Goal: Task Accomplishment & Management: Manage account settings

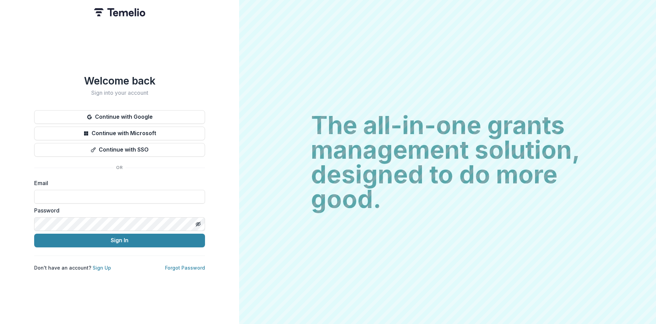
type input "**********"
drag, startPoint x: 113, startPoint y: 238, endPoint x: 117, endPoint y: 233, distance: 5.6
click at [113, 237] on button "Sign In" at bounding box center [119, 240] width 171 height 14
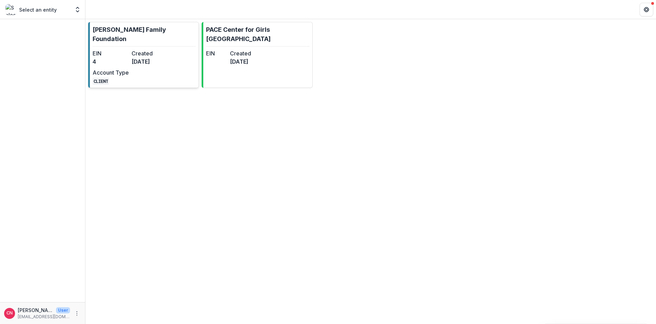
click at [131, 39] on link "[PERSON_NAME] Family Foundation EIN 4 Created [DATE] Account Type CLIENT" at bounding box center [143, 55] width 111 height 66
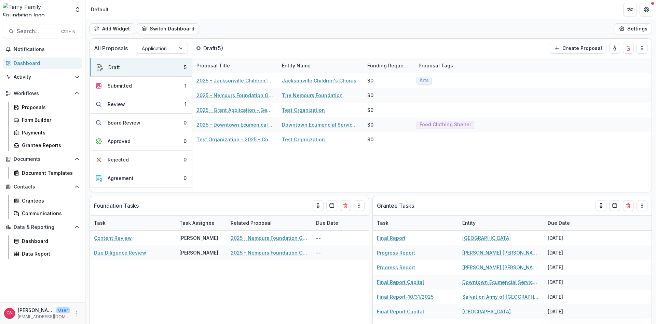
click at [31, 60] on div "Dashboard" at bounding box center [45, 62] width 63 height 7
click at [120, 85] on div "Submitted" at bounding box center [120, 85] width 24 height 7
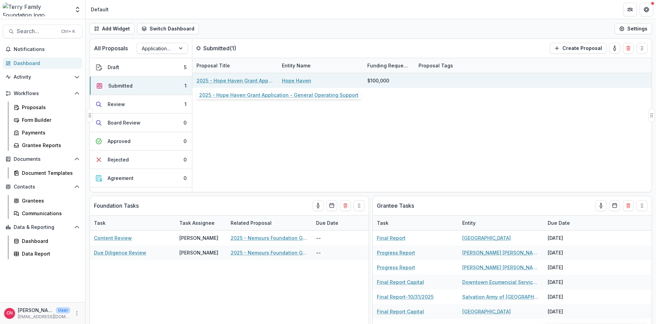
click at [255, 80] on link "2025 - Hope Haven Grant Application - General Operating Support" at bounding box center [235, 80] width 77 height 7
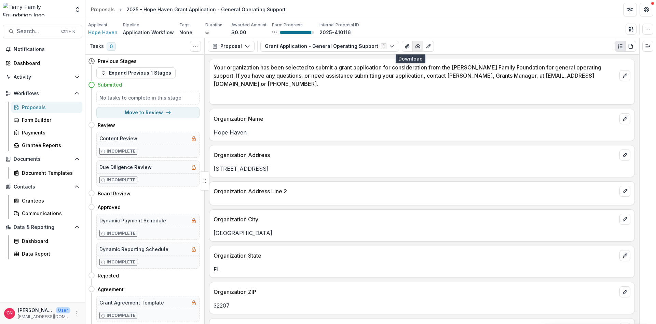
click at [415, 45] on icon "button" at bounding box center [417, 45] width 5 height 5
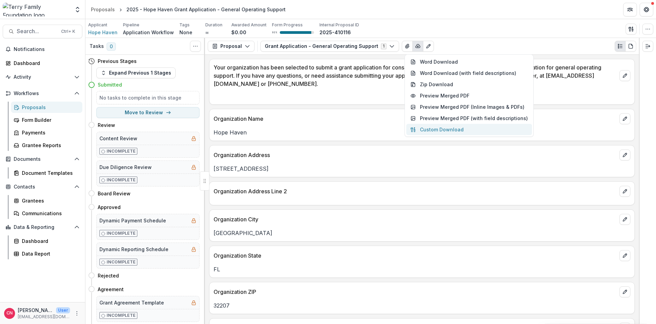
click at [425, 128] on button "Custom Download" at bounding box center [469, 129] width 126 height 11
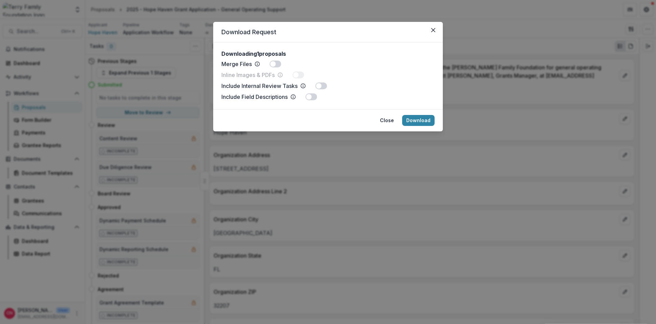
click at [313, 96] on span at bounding box center [312, 96] width 12 height 7
click at [419, 118] on button "Download" at bounding box center [418, 120] width 32 height 11
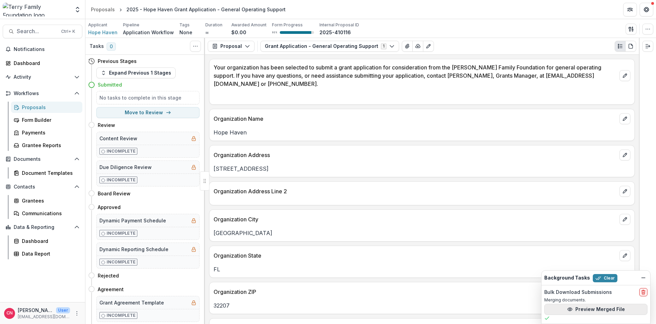
click at [579, 308] on button "Preview Merged File" at bounding box center [595, 308] width 103 height 11
click at [32, 63] on div "Dashboard" at bounding box center [45, 62] width 63 height 7
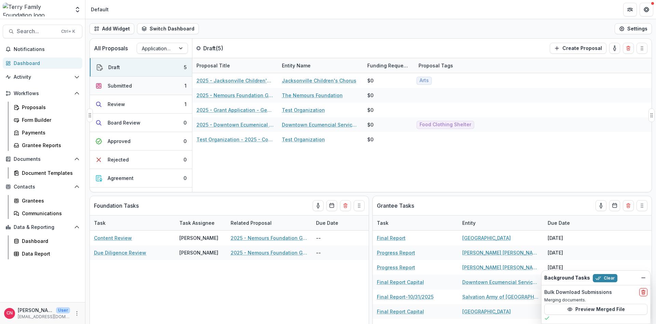
click at [122, 83] on div "Submitted" at bounding box center [120, 85] width 24 height 7
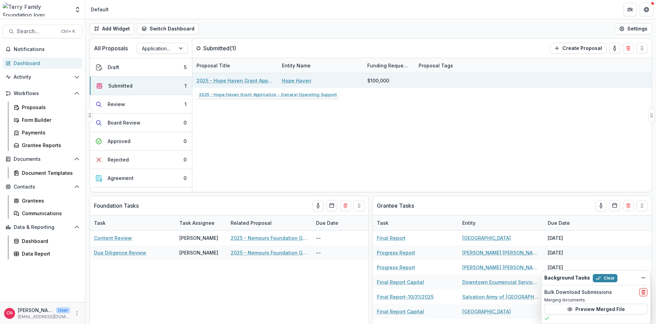
click at [269, 80] on link "2025 - Hope Haven Grant Application - General Operating Support" at bounding box center [235, 80] width 77 height 7
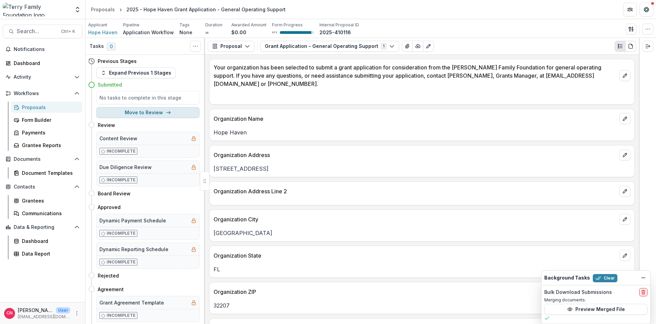
click at [133, 112] on button "Move to Review" at bounding box center [147, 112] width 103 height 11
select select "******"
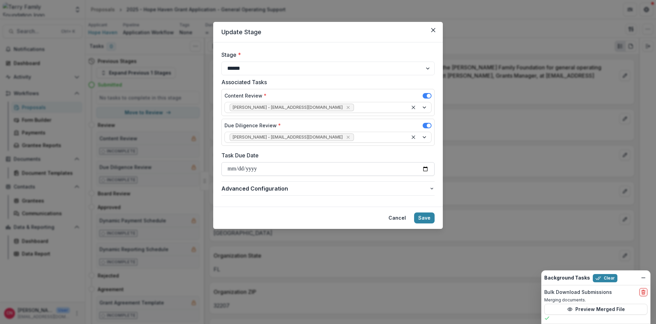
click at [230, 168] on input "Task Due Date" at bounding box center [327, 169] width 213 height 14
type input "**********"
click at [423, 215] on button "Save" at bounding box center [424, 217] width 21 height 11
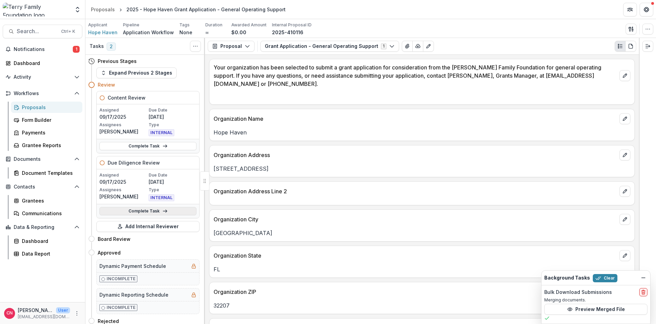
click at [139, 211] on link "Complete Task" at bounding box center [147, 211] width 97 height 8
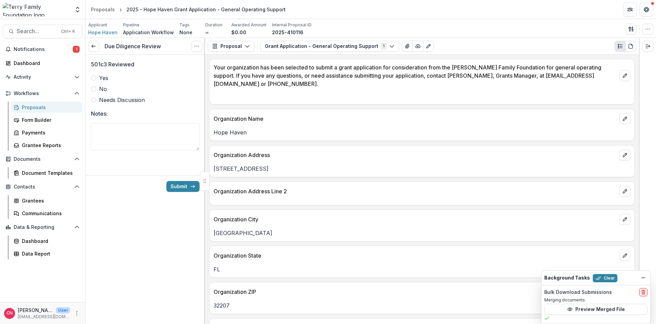
click at [93, 78] on span at bounding box center [93, 77] width 5 height 5
click at [175, 185] on button "Submit" at bounding box center [182, 186] width 33 height 11
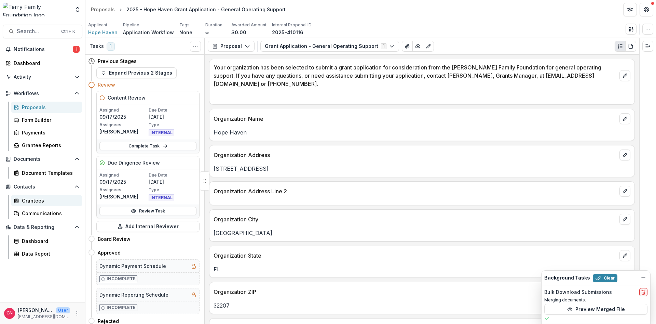
click at [29, 198] on div "Grantees" at bounding box center [49, 200] width 55 height 7
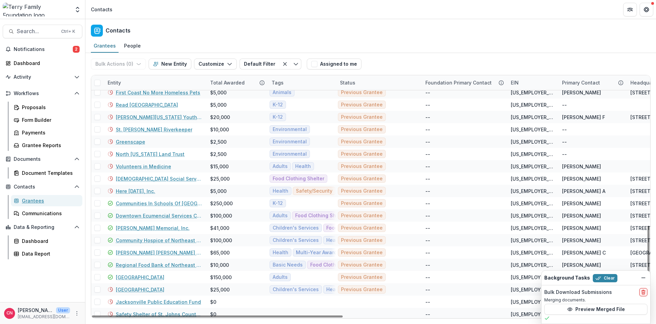
scroll to position [412, 0]
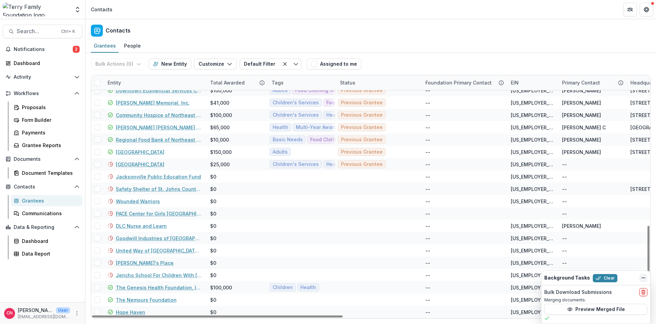
click at [644, 276] on icon "Dismiss" at bounding box center [643, 277] width 5 height 5
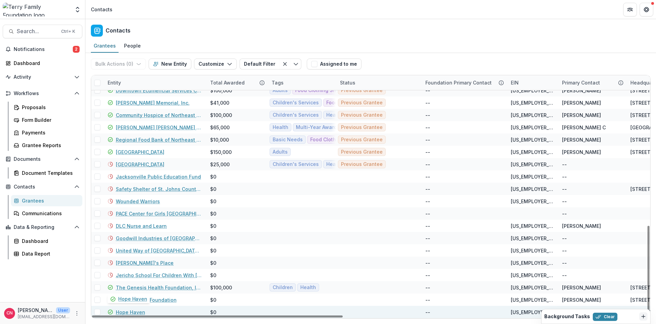
click at [127, 309] on link "Hope Haven" at bounding box center [130, 311] width 29 height 7
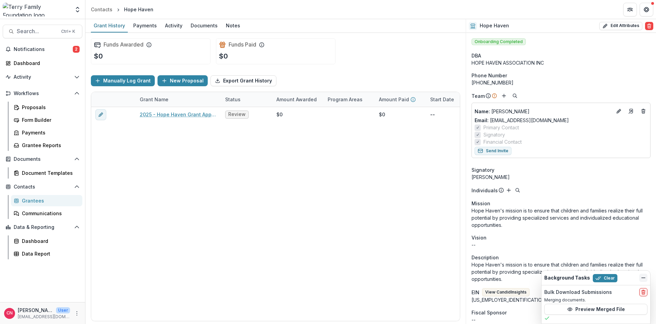
click at [643, 275] on icon "Dismiss" at bounding box center [643, 277] width 5 height 5
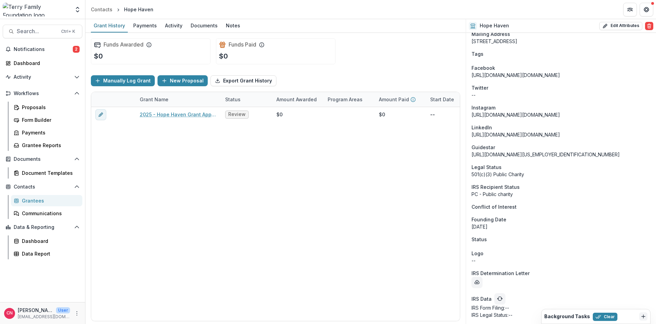
scroll to position [424, 0]
click at [476, 282] on icon "download-determination-letter" at bounding box center [476, 281] width 5 height 5
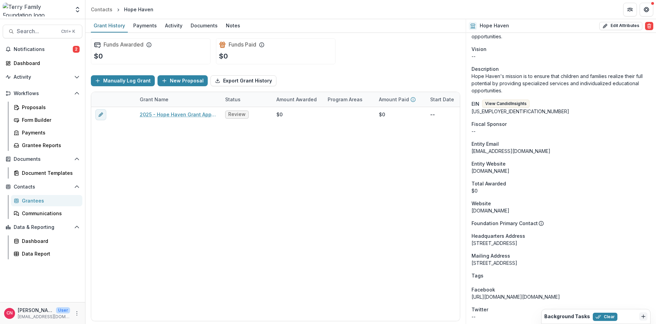
scroll to position [205, 0]
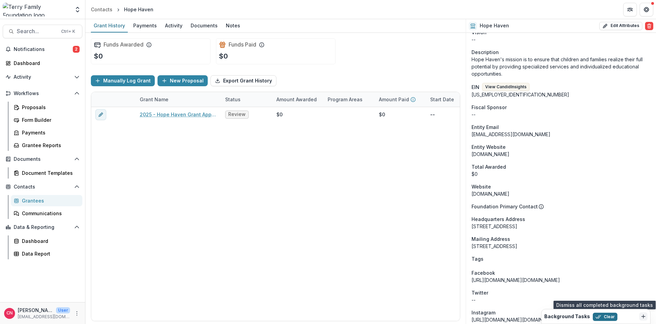
click at [601, 315] on button "Clear" at bounding box center [605, 316] width 25 height 8
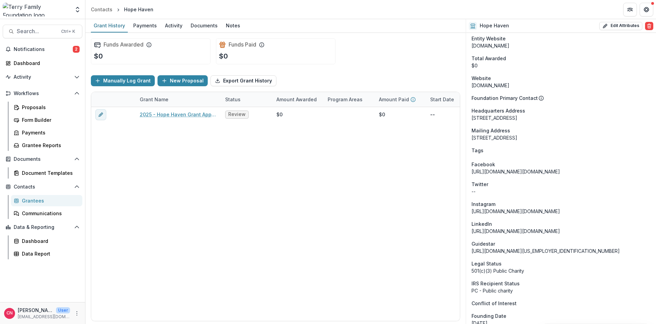
scroll to position [328, 0]
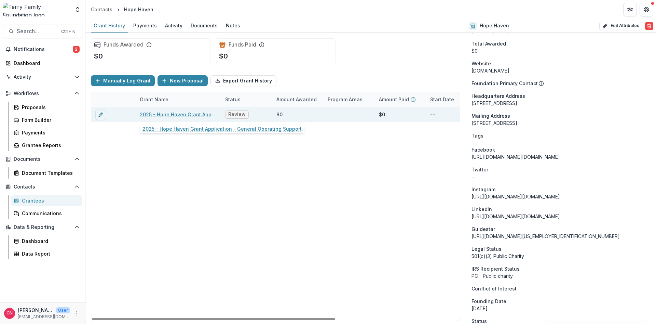
click at [179, 114] on link "2025 - Hope Haven Grant Application - General Operating Support" at bounding box center [178, 114] width 77 height 7
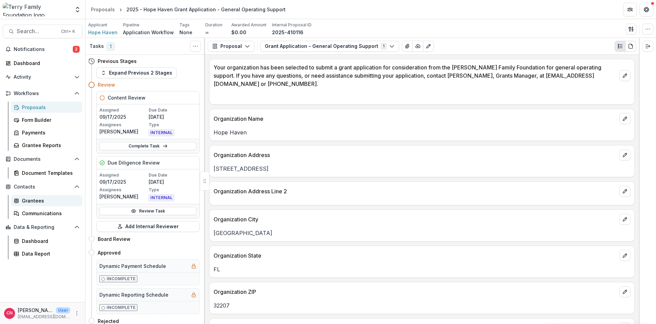
click at [30, 200] on div "Grantees" at bounding box center [49, 200] width 55 height 7
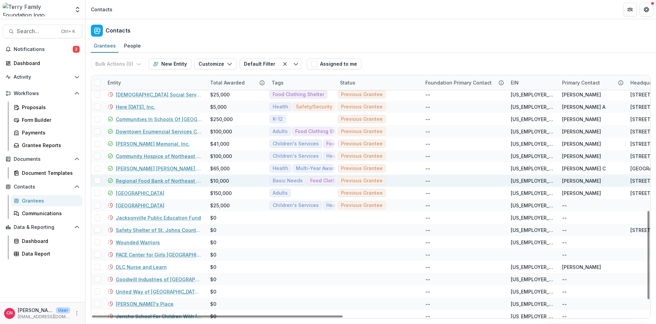
scroll to position [412, 0]
